Goal: Transaction & Acquisition: Purchase product/service

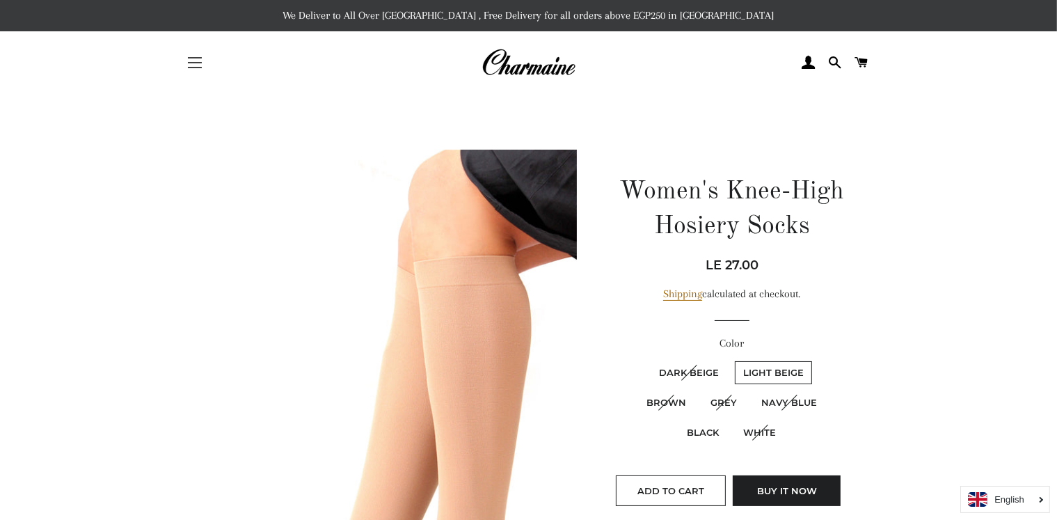
click at [195, 68] on span "button" at bounding box center [195, 67] width 14 height 1
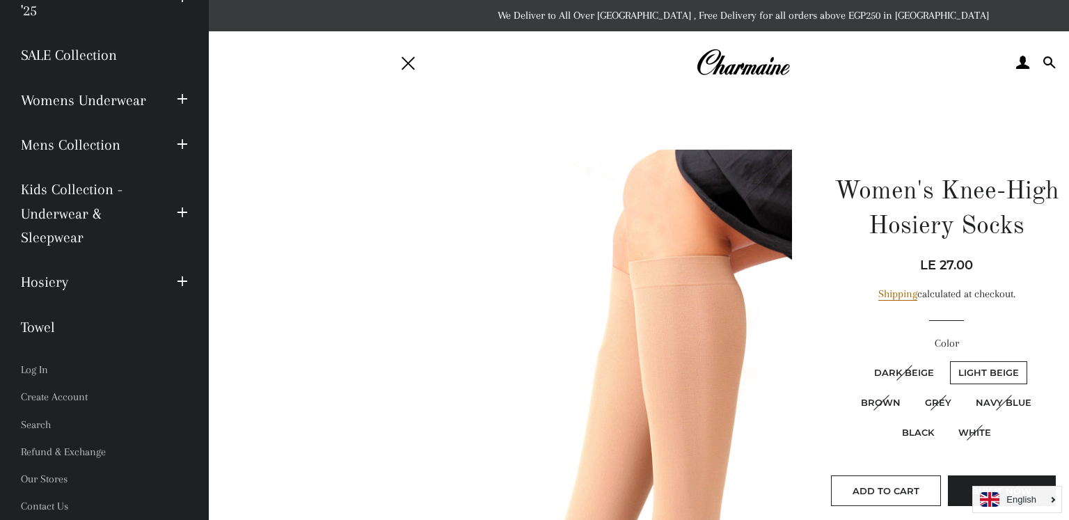
scroll to position [154, 0]
click at [91, 498] on link "Contact Us" at bounding box center [104, 506] width 188 height 27
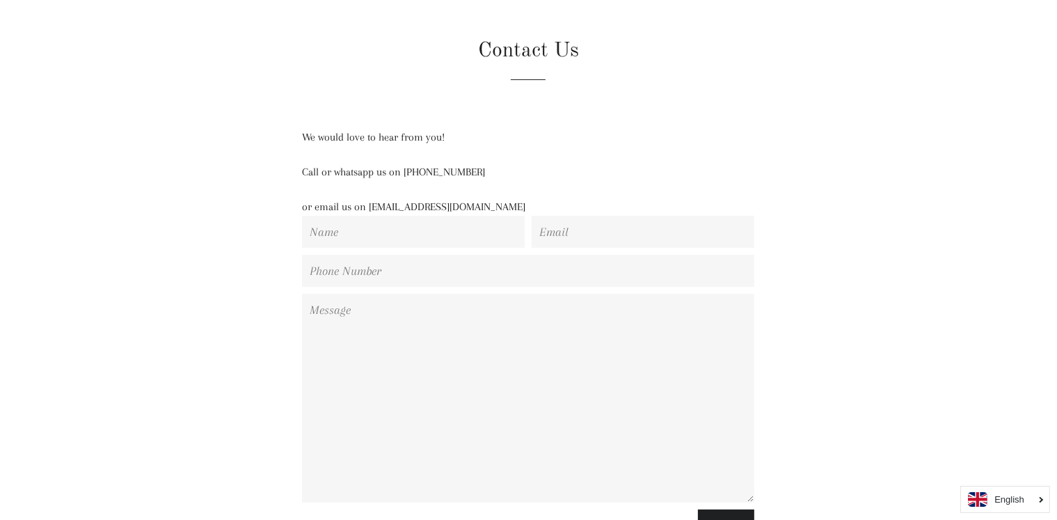
scroll to position [111, 0]
click at [436, 175] on p "Call or whatsapp us on [PHONE_NUMBER]" at bounding box center [528, 174] width 452 height 17
click at [436, 175] on p "Call or whatsapp us on 01129223988" at bounding box center [528, 174] width 452 height 17
copy p "01129223988"
click at [45, 157] on main "Contact Us We would love to hear from you! Call or whatsapp us on 01129223988 o…" at bounding box center [528, 280] width 1057 height 594
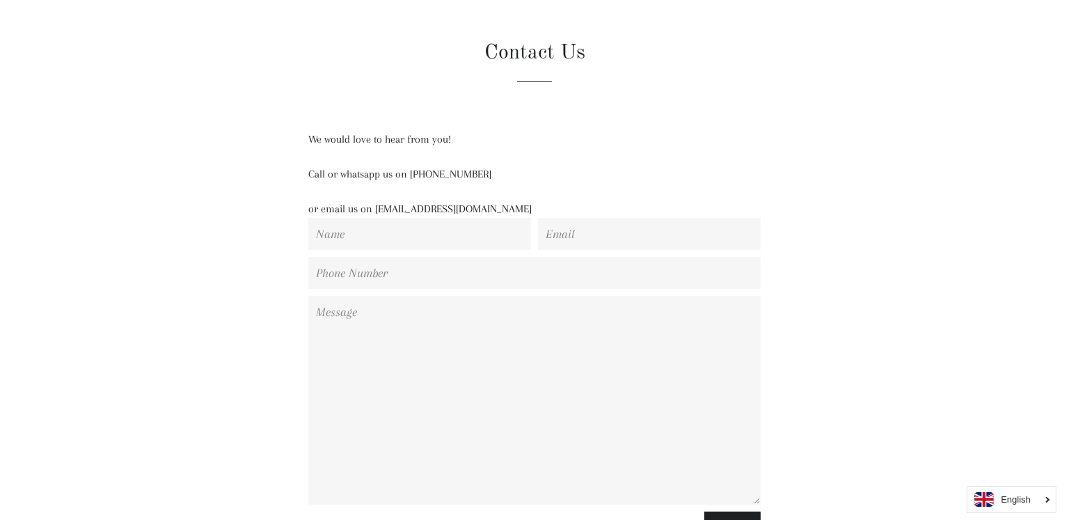
scroll to position [0, 0]
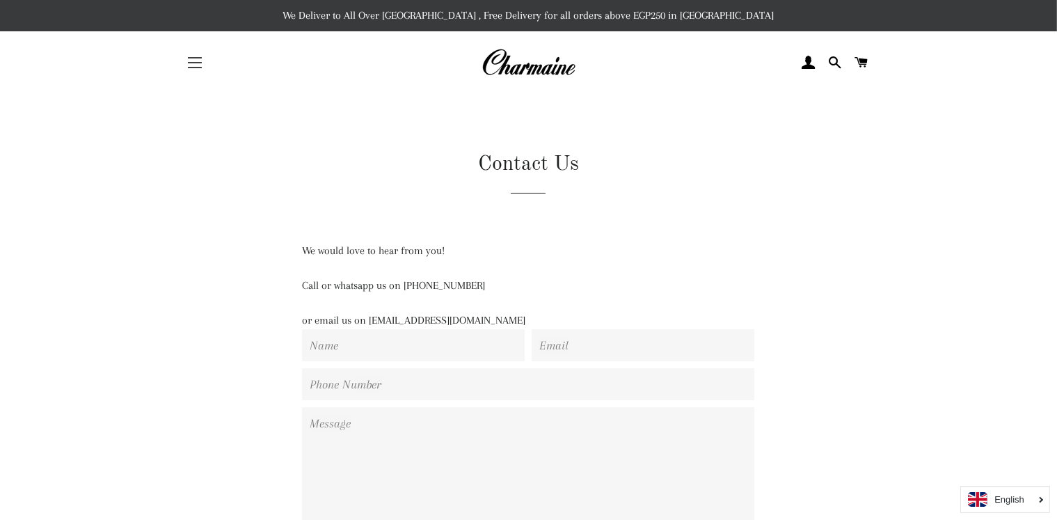
click at [195, 67] on button "Site navigation" at bounding box center [194, 62] width 35 height 35
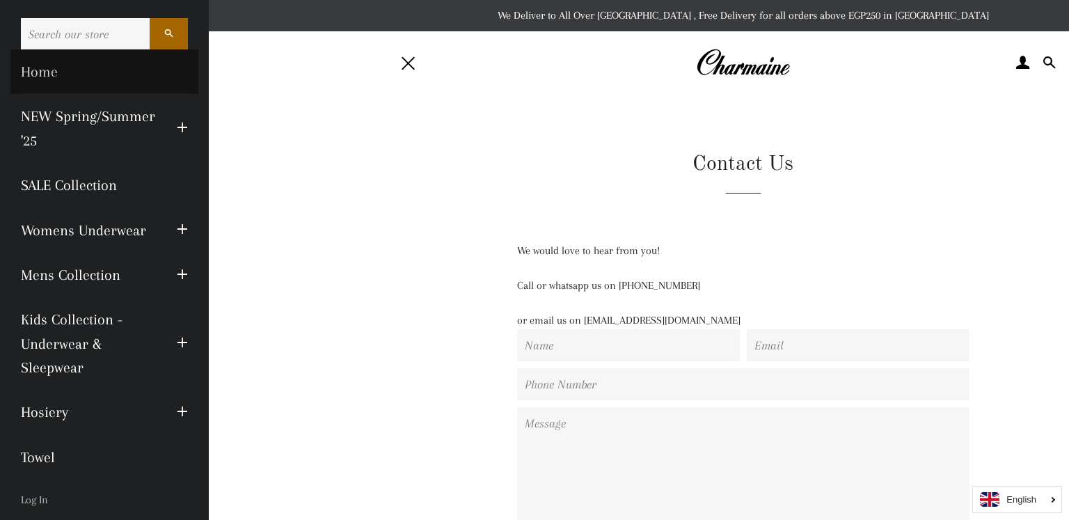
click at [116, 66] on link "Home" at bounding box center [104, 71] width 188 height 45
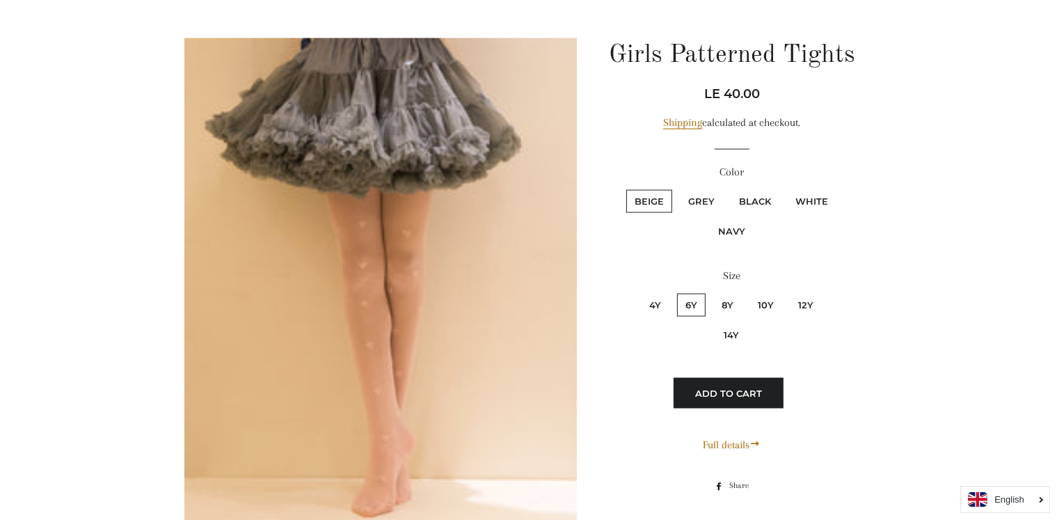
scroll to position [7377, 0]
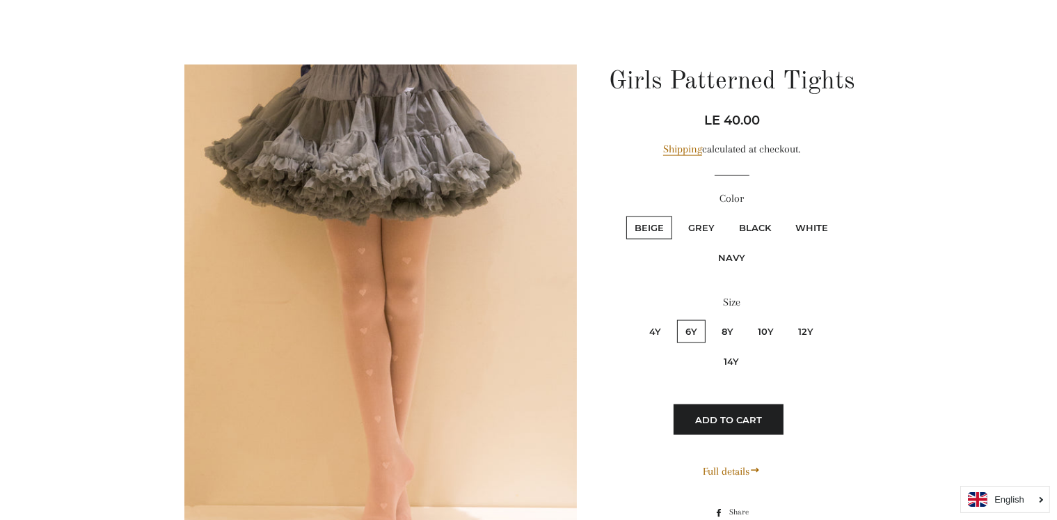
click at [1018, 500] on icon "English" at bounding box center [1009, 499] width 30 height 9
click at [1011, 484] on link "Arabic" at bounding box center [1005, 474] width 88 height 26
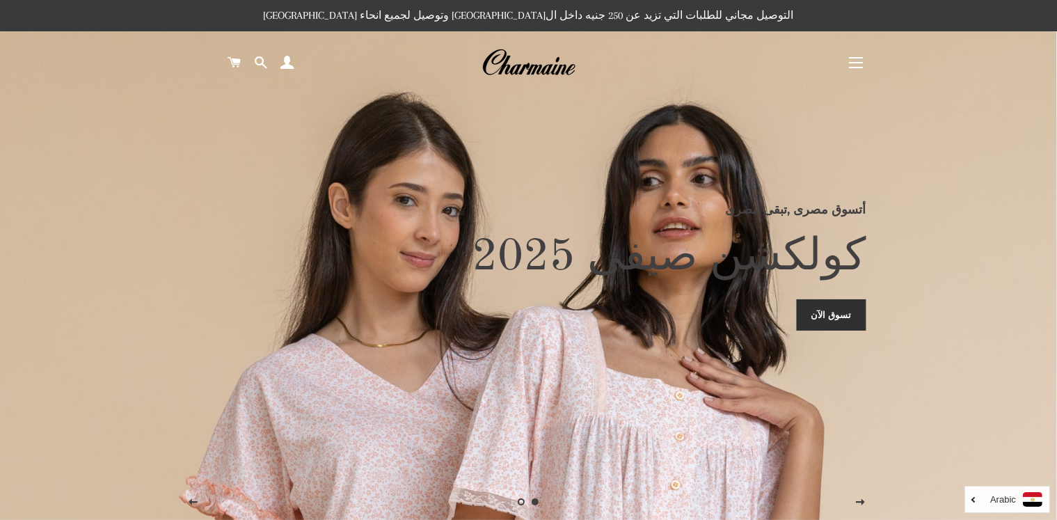
click at [848, 59] on button "التنقل في الموقع" at bounding box center [856, 62] width 35 height 35
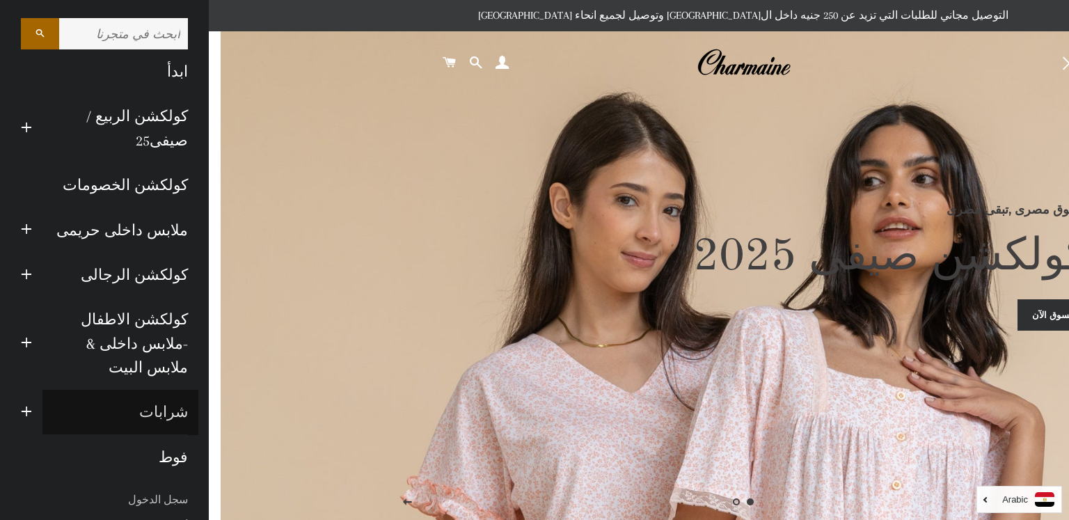
click at [152, 390] on link "شرابات" at bounding box center [120, 412] width 156 height 45
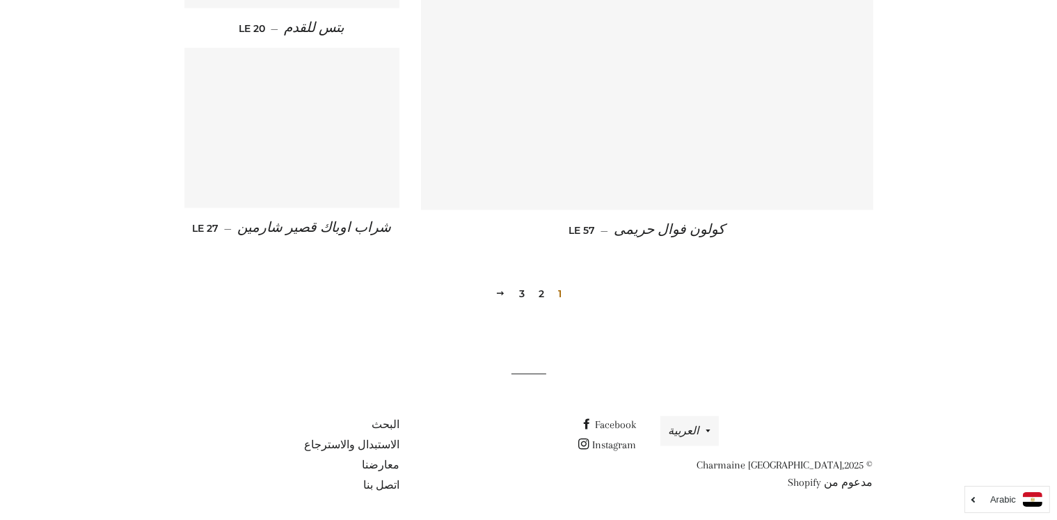
scroll to position [1987, 0]
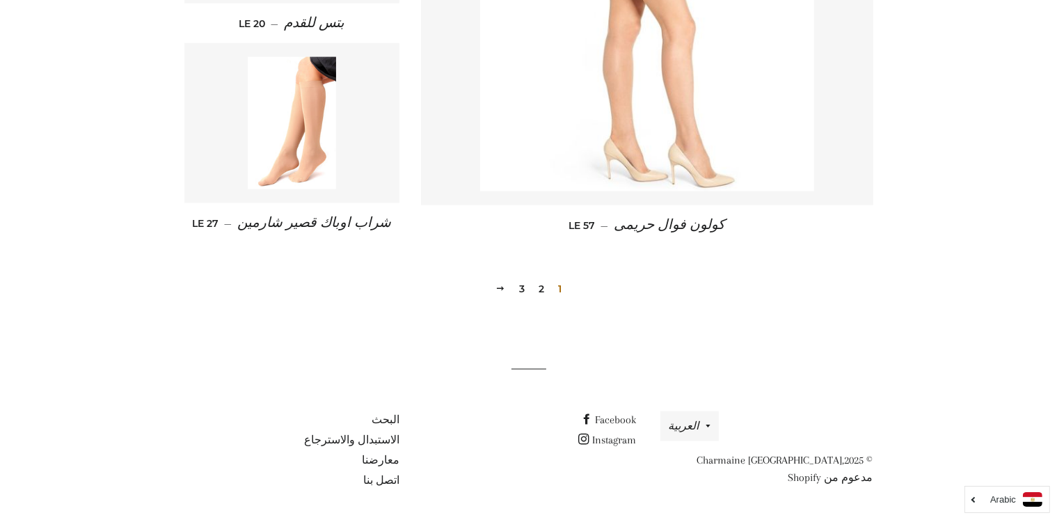
click at [539, 288] on link "2" at bounding box center [541, 288] width 17 height 21
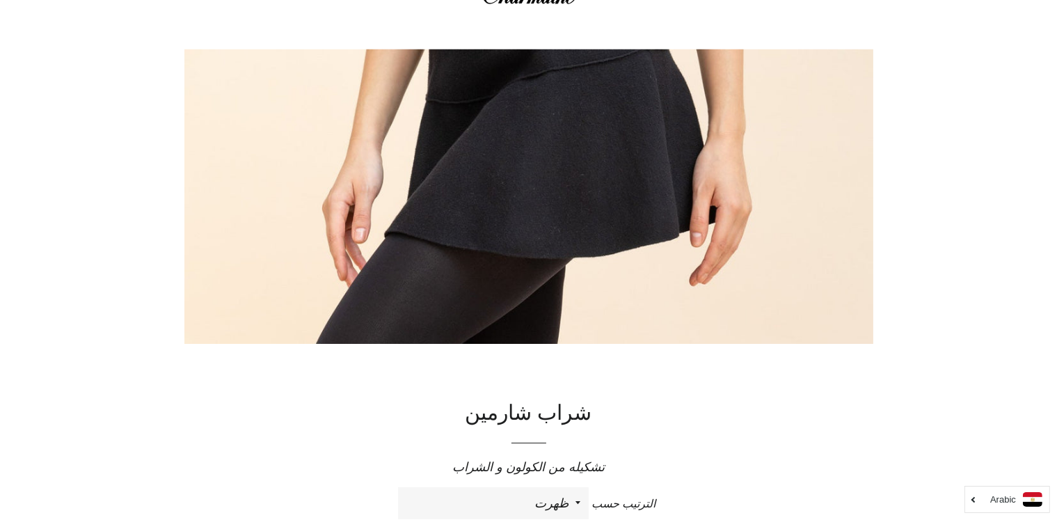
scroll to position [0, 0]
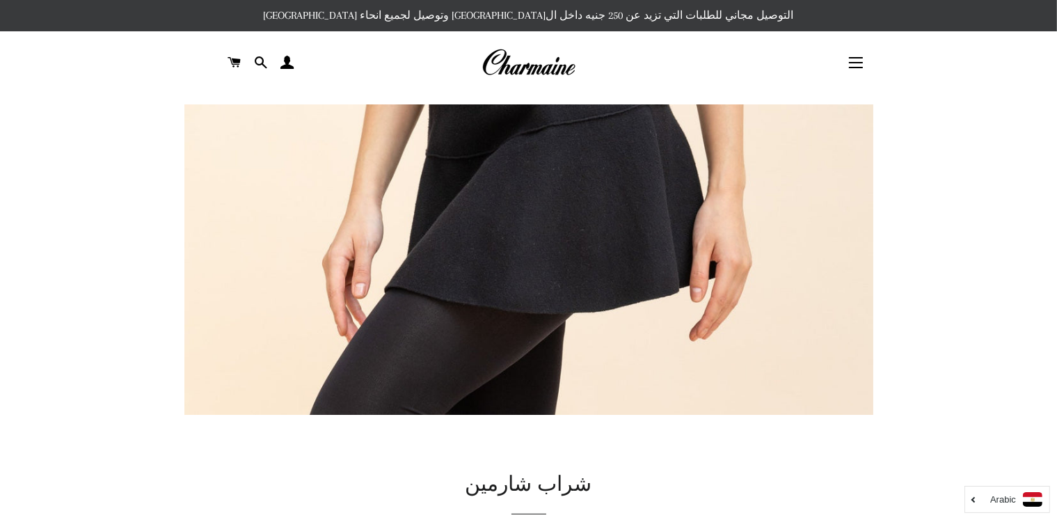
click at [542, 63] on img at bounding box center [529, 62] width 94 height 31
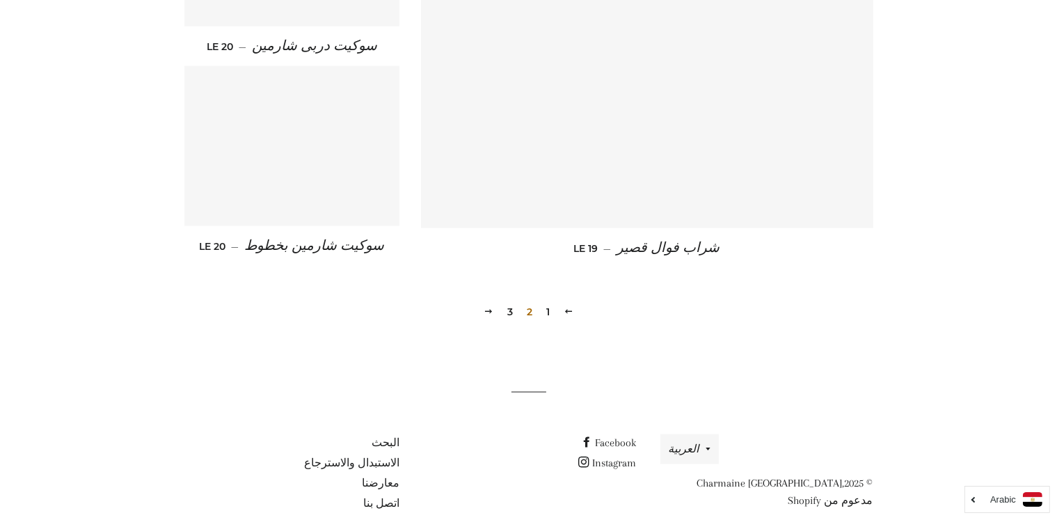
scroll to position [2002, 0]
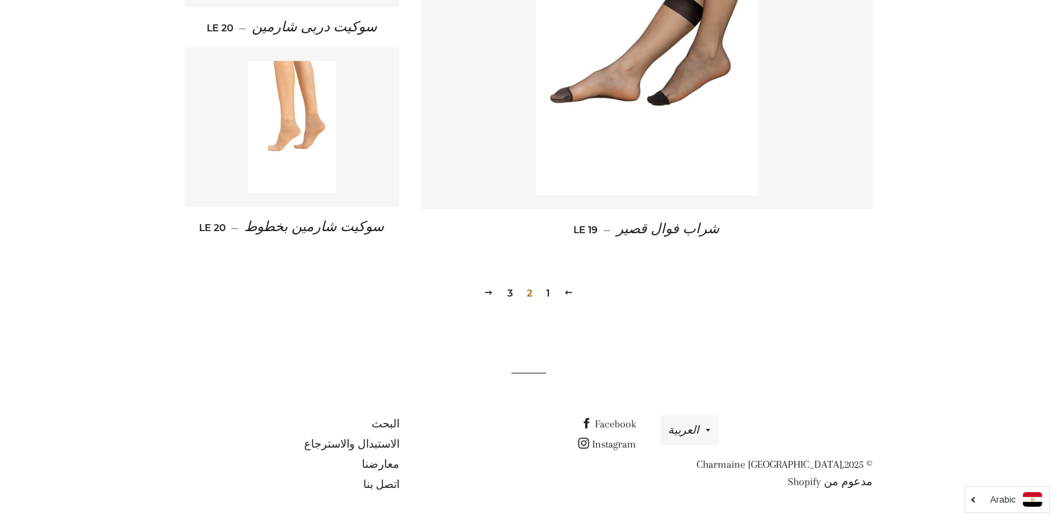
click at [508, 290] on link "3" at bounding box center [510, 293] width 17 height 21
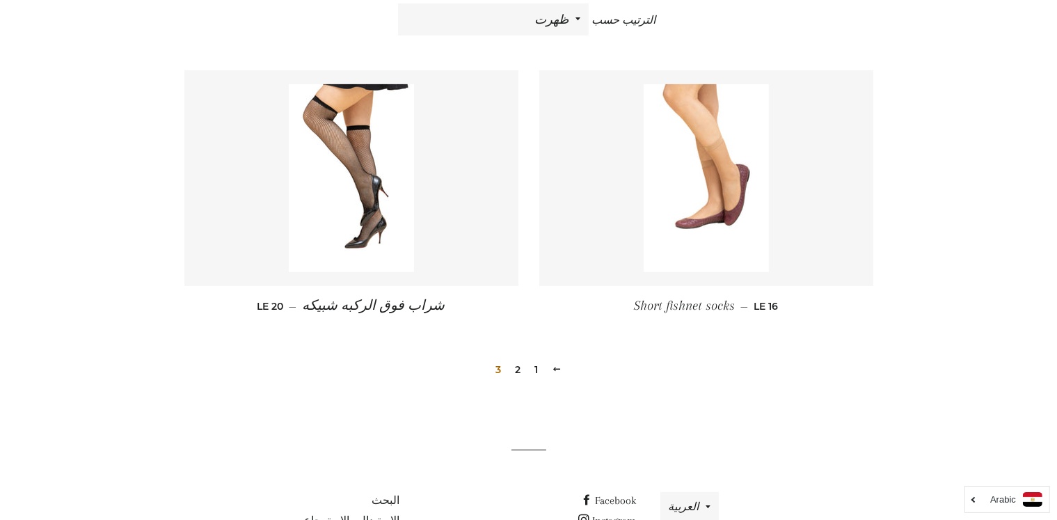
scroll to position [557, 0]
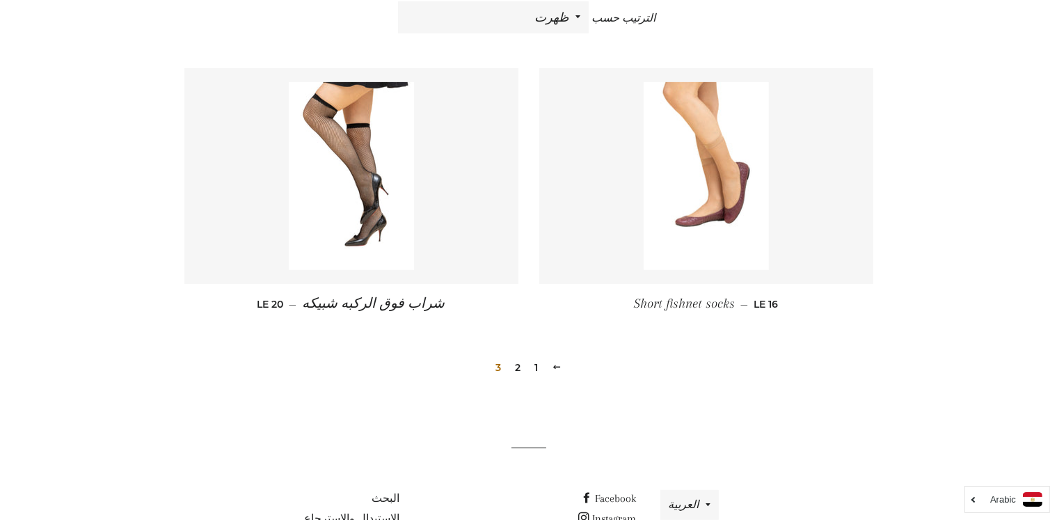
click at [396, 305] on span "شراب فوق الركبه شبيكه" at bounding box center [374, 303] width 143 height 15
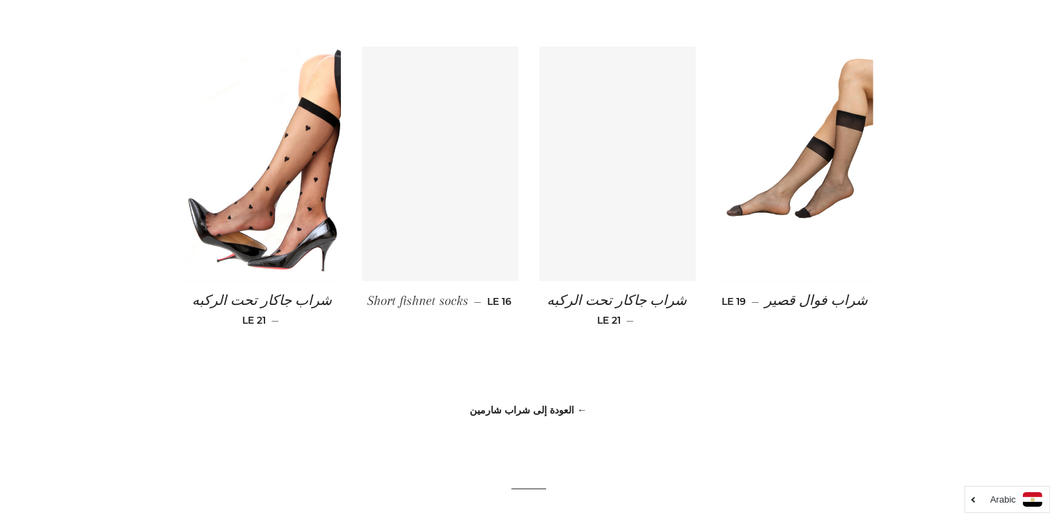
scroll to position [1141, 0]
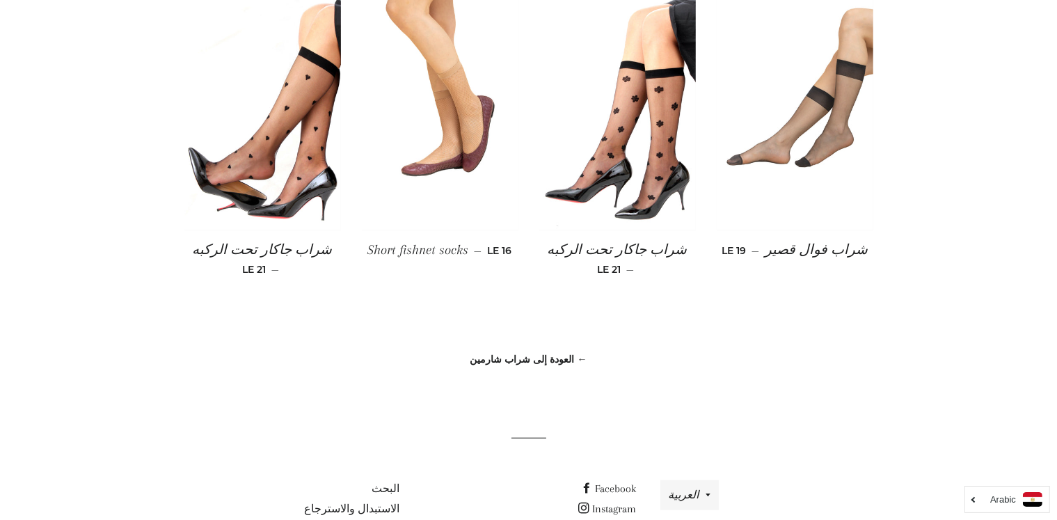
click at [846, 147] on img at bounding box center [795, 113] width 157 height 235
